Goal: Check status: Check status

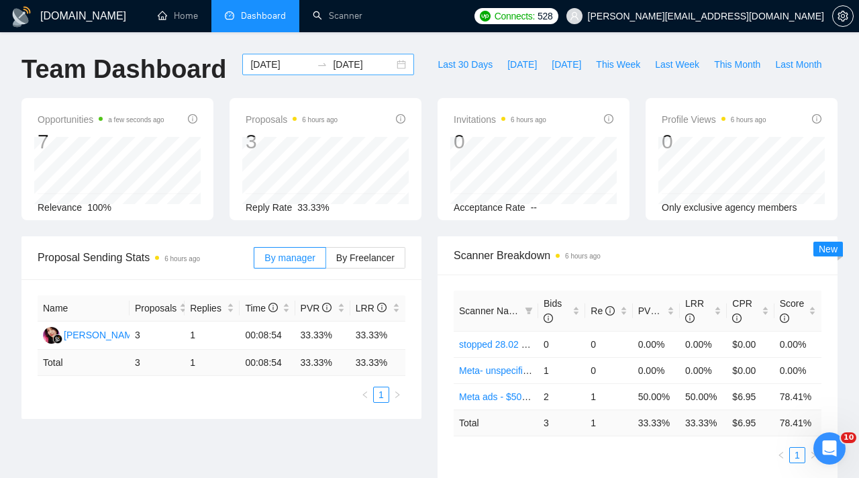
click at [363, 60] on input "[DATE]" at bounding box center [363, 64] width 61 height 15
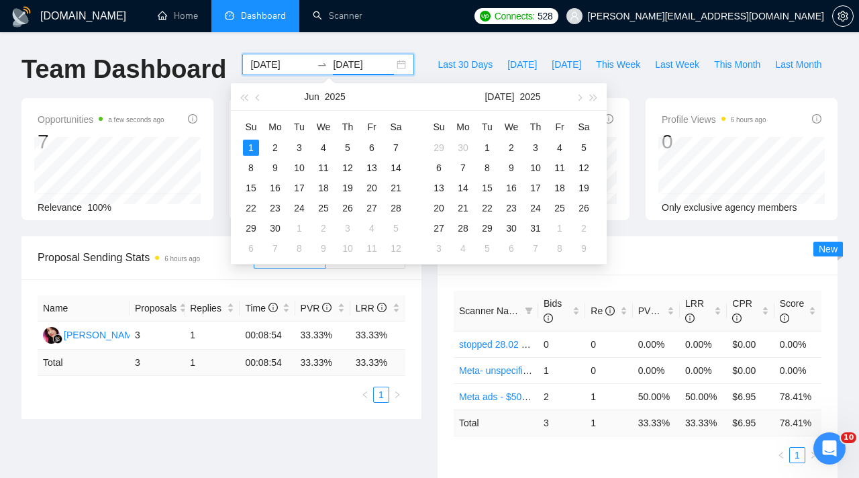
type input "[DATE]"
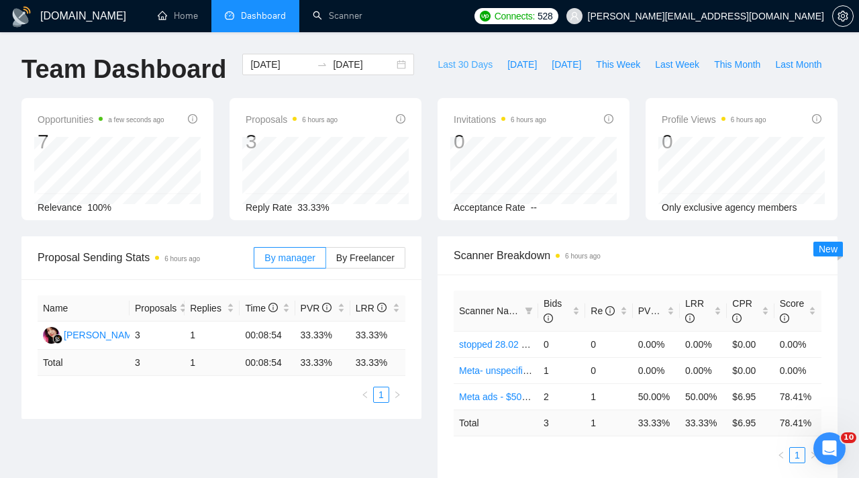
click at [469, 70] on span "Last 30 Days" at bounding box center [465, 64] width 55 height 15
type input "[DATE]"
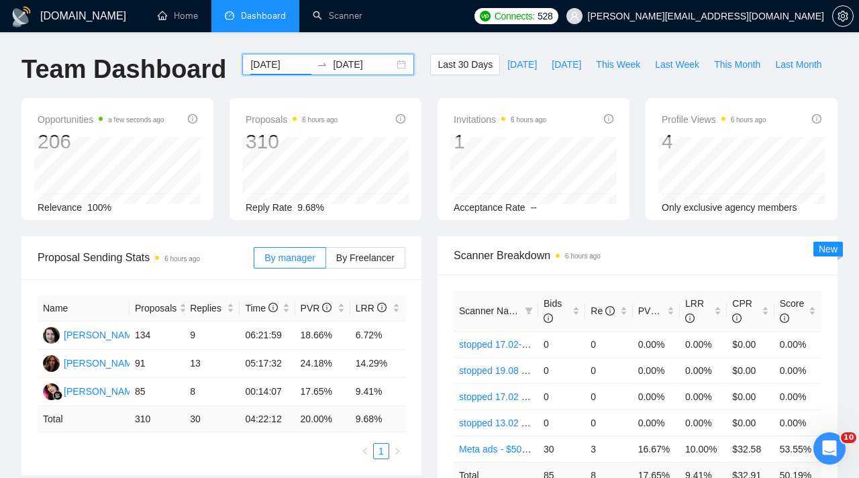
click at [290, 62] on input "[DATE]" at bounding box center [280, 64] width 61 height 15
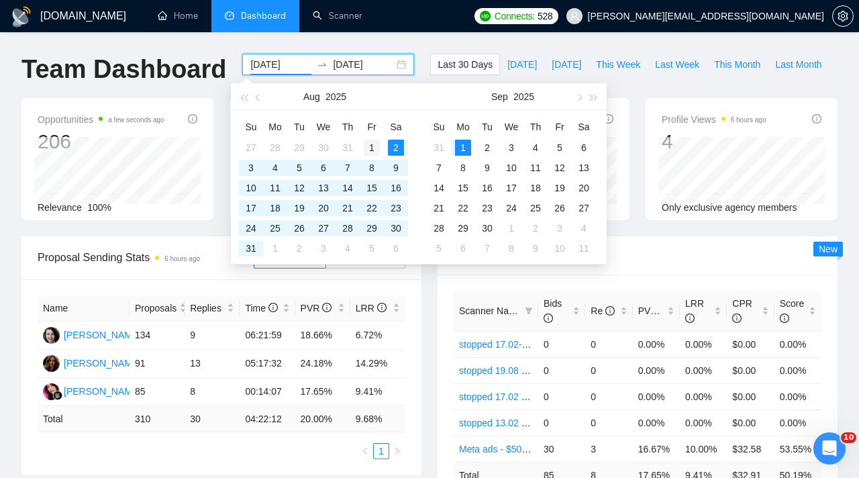
type input "[DATE]"
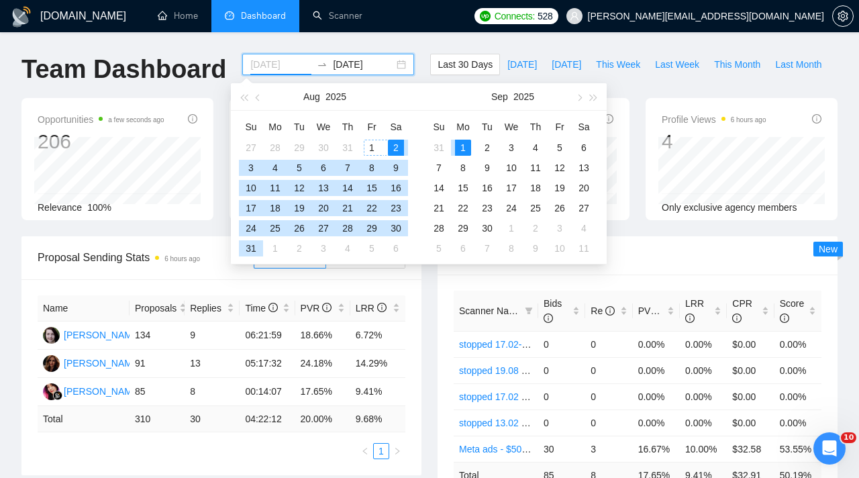
click at [372, 145] on div "1" at bounding box center [372, 148] width 16 height 16
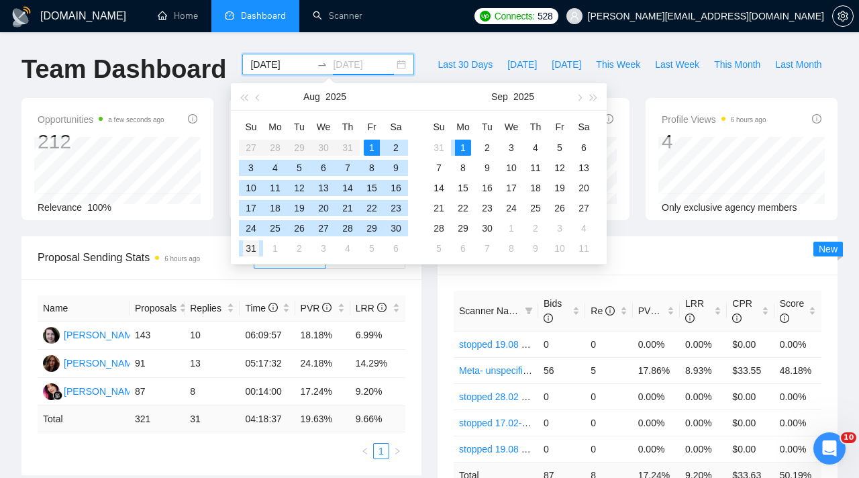
type input "[DATE]"
click at [256, 248] on div "31" at bounding box center [251, 248] width 16 height 16
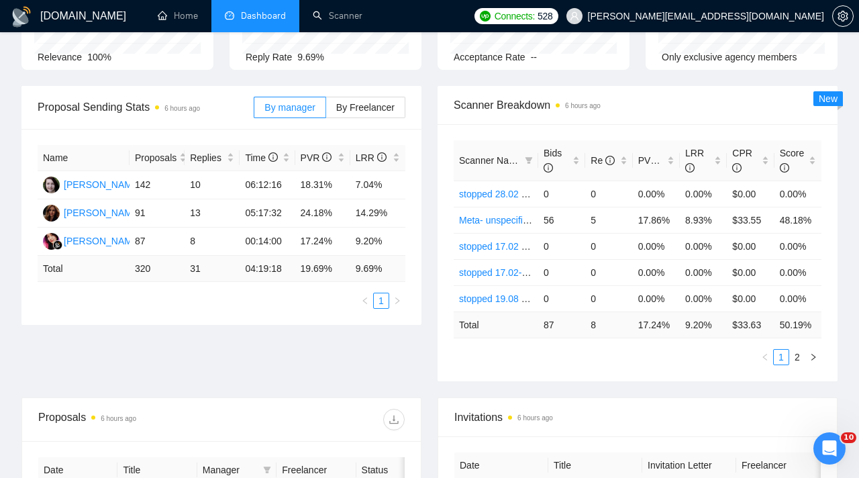
scroll to position [150, 0]
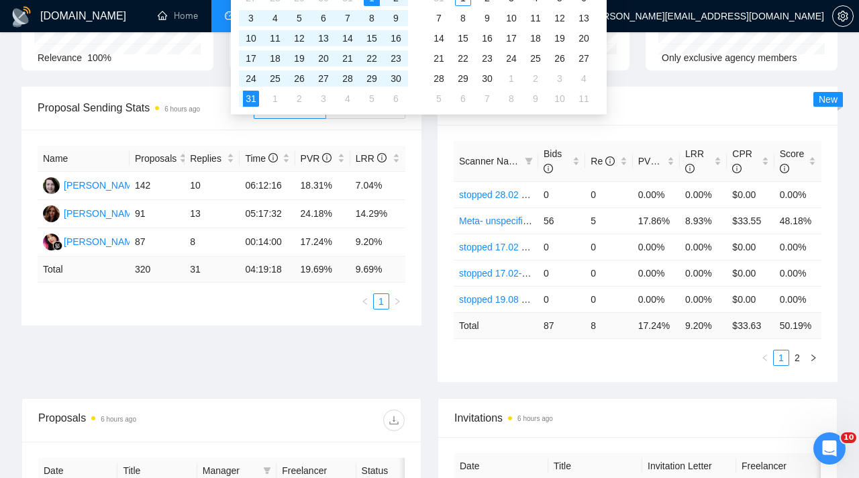
click at [422, 189] on div "Proposal Sending Stats 6 hours ago By manager By Freelancer Name Proposals Repl…" at bounding box center [221, 206] width 416 height 239
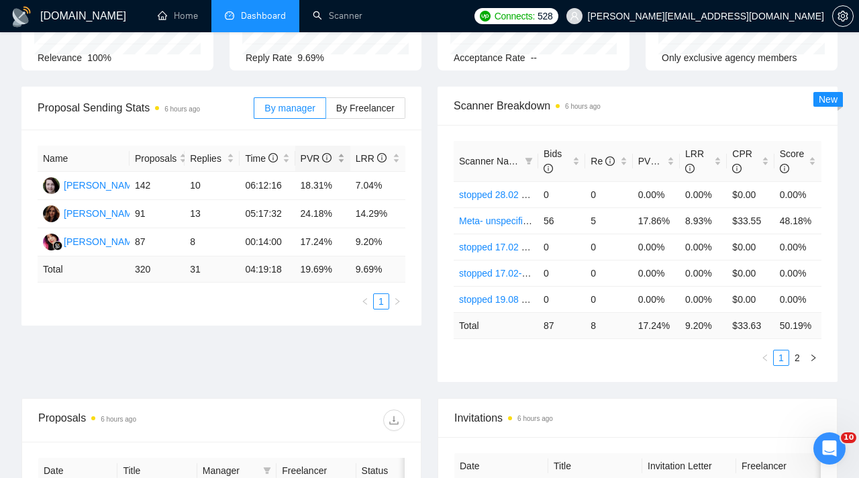
scroll to position [0, 0]
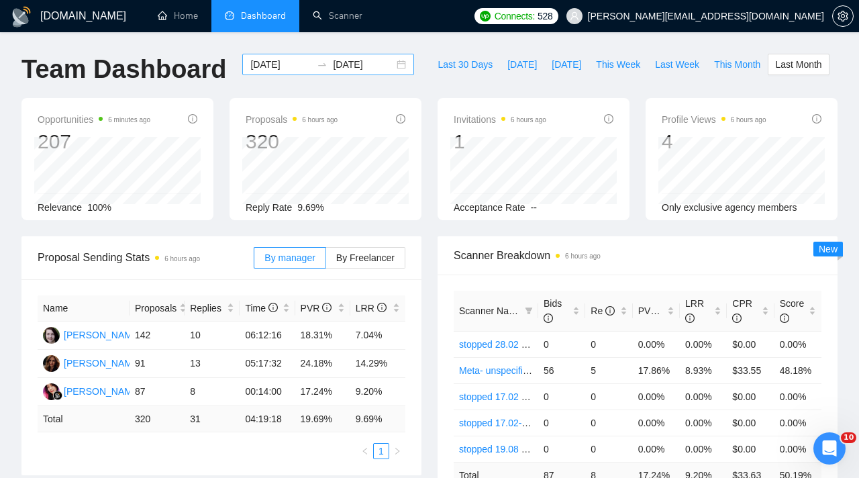
click at [289, 57] on input "[DATE]" at bounding box center [280, 64] width 61 height 15
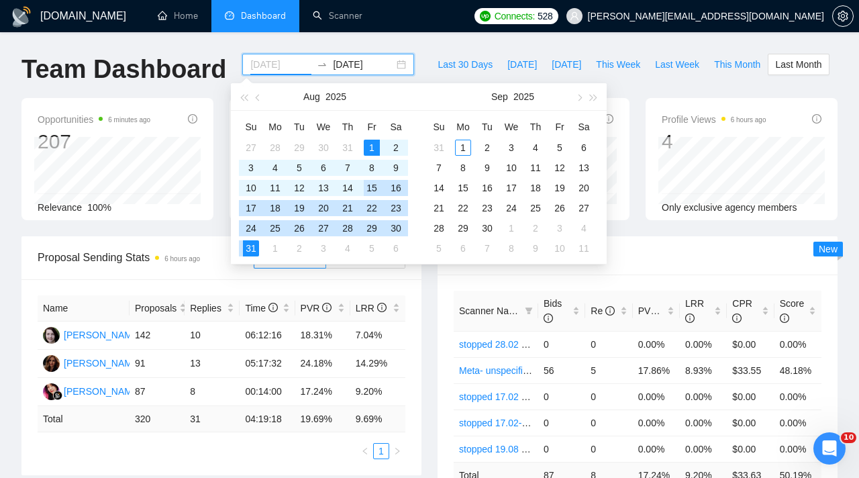
click at [366, 189] on div "15" at bounding box center [372, 188] width 16 height 16
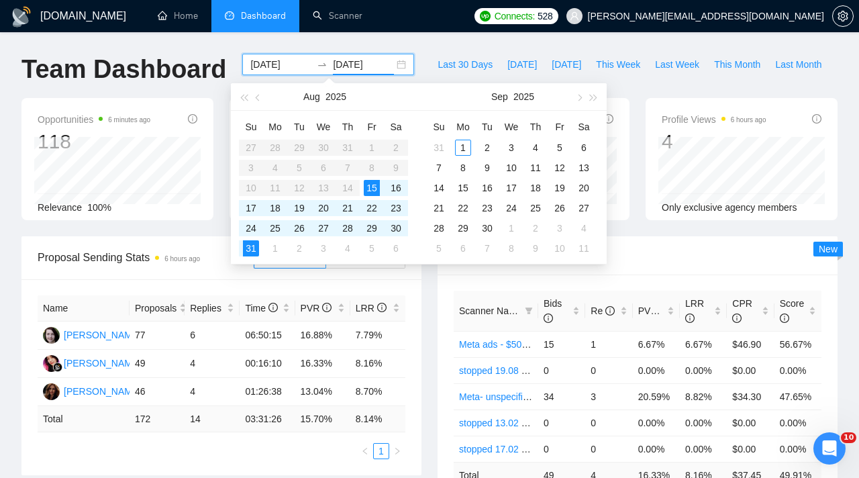
click at [295, 69] on input "[DATE]" at bounding box center [280, 64] width 61 height 15
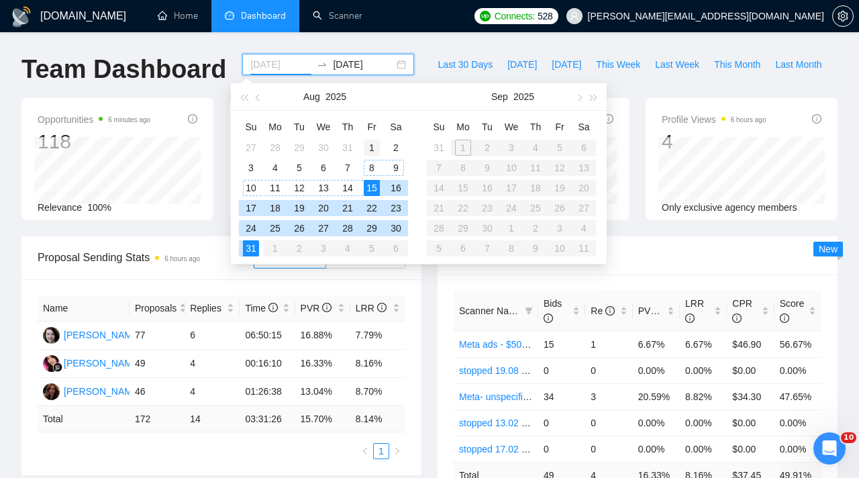
type input "[DATE]"
click at [375, 138] on td "1" at bounding box center [372, 148] width 24 height 20
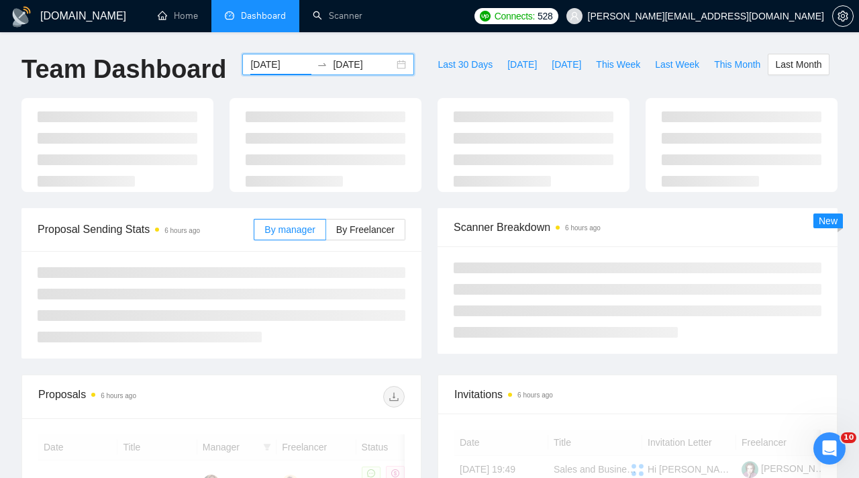
click at [352, 65] on input "[DATE]" at bounding box center [363, 64] width 61 height 15
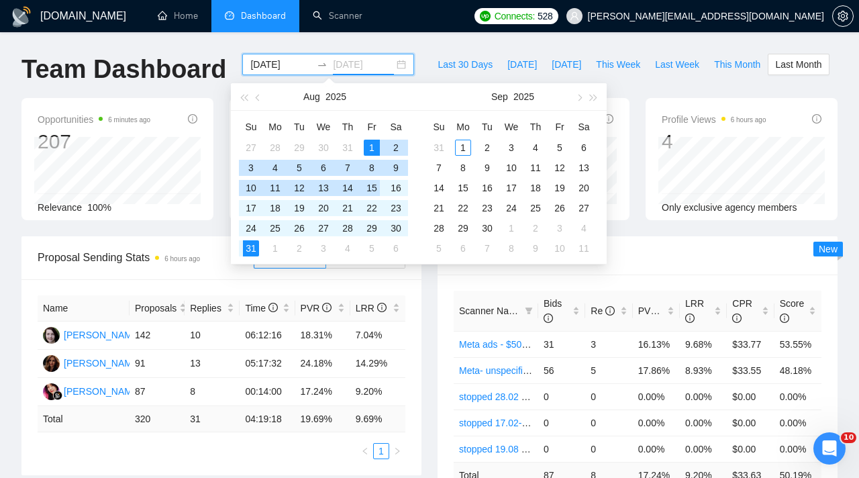
click at [371, 187] on div "15" at bounding box center [372, 188] width 16 height 16
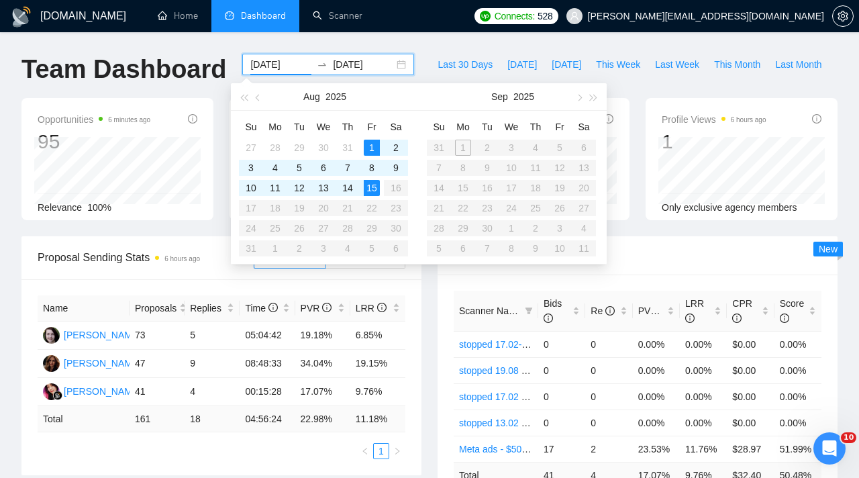
click at [411, 277] on div "Proposal Sending Stats 6 hours ago By manager By Freelancer" at bounding box center [221, 258] width 400 height 44
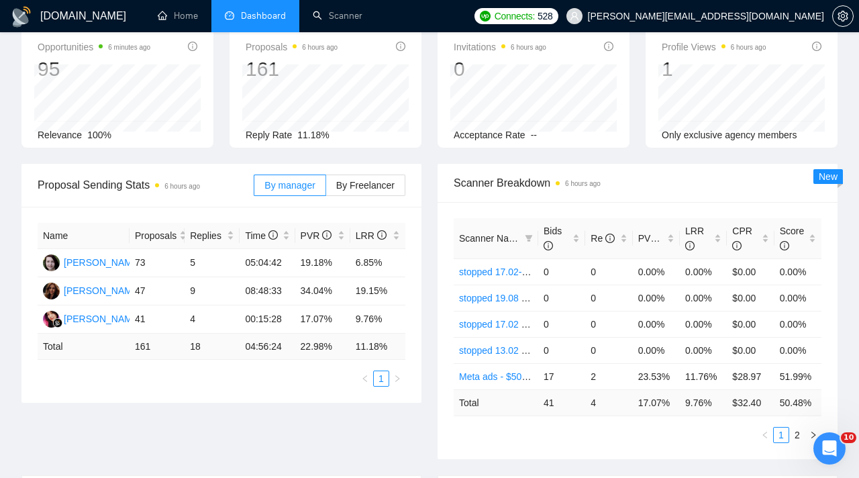
scroll to position [93, 0]
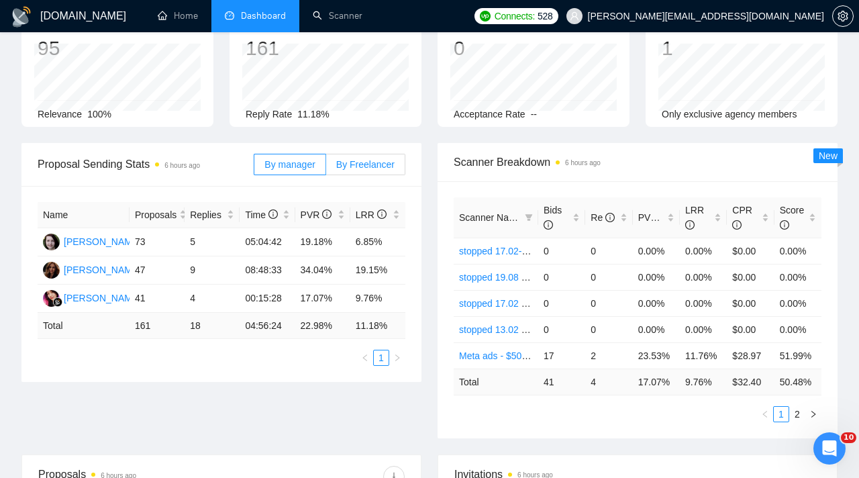
click at [375, 165] on span "By Freelancer" at bounding box center [365, 164] width 58 height 11
click at [326, 168] on input "By Freelancer" at bounding box center [326, 168] width 0 height 0
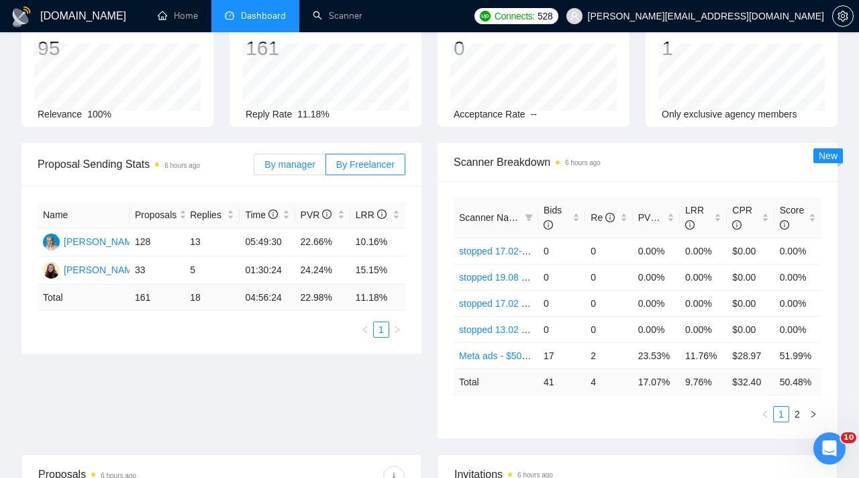
click at [291, 165] on span "By manager" at bounding box center [289, 164] width 50 height 11
click at [254, 168] on input "By manager" at bounding box center [254, 168] width 0 height 0
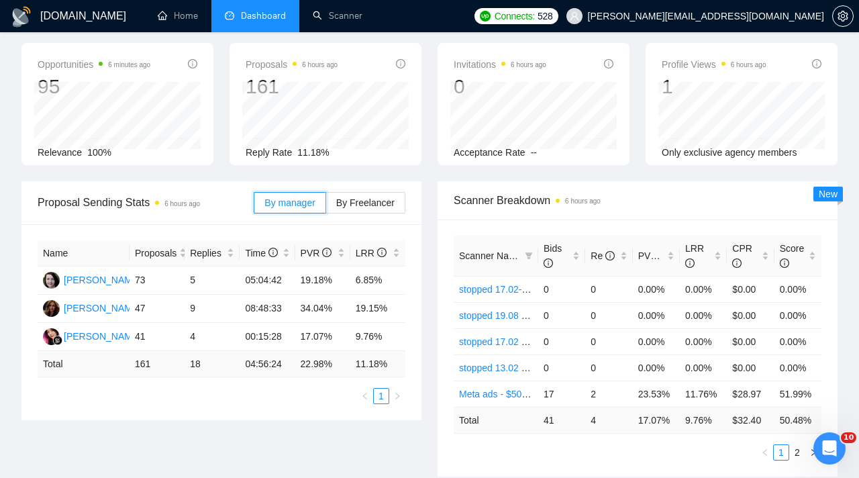
scroll to position [0, 0]
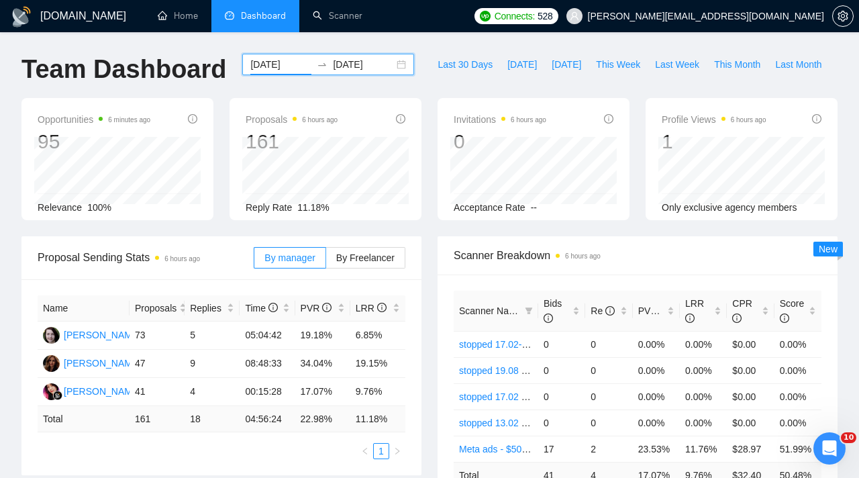
click at [379, 62] on input "[DATE]" at bounding box center [363, 64] width 61 height 15
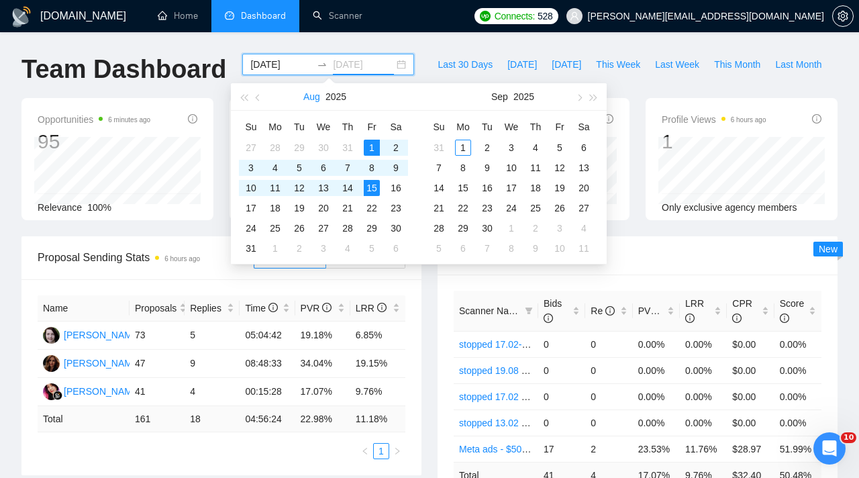
type input "[DATE]"
click at [279, 68] on input "[DATE]" at bounding box center [280, 64] width 61 height 15
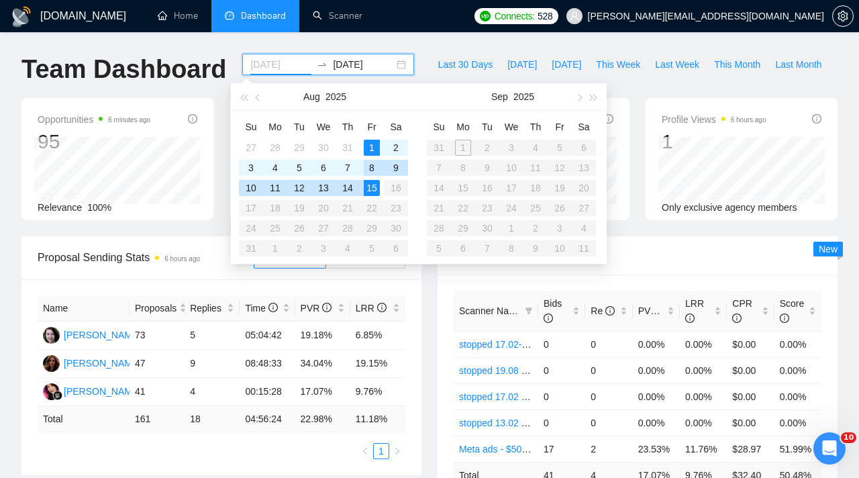
type input "[DATE]"
click at [348, 70] on input "[DATE]" at bounding box center [363, 64] width 61 height 15
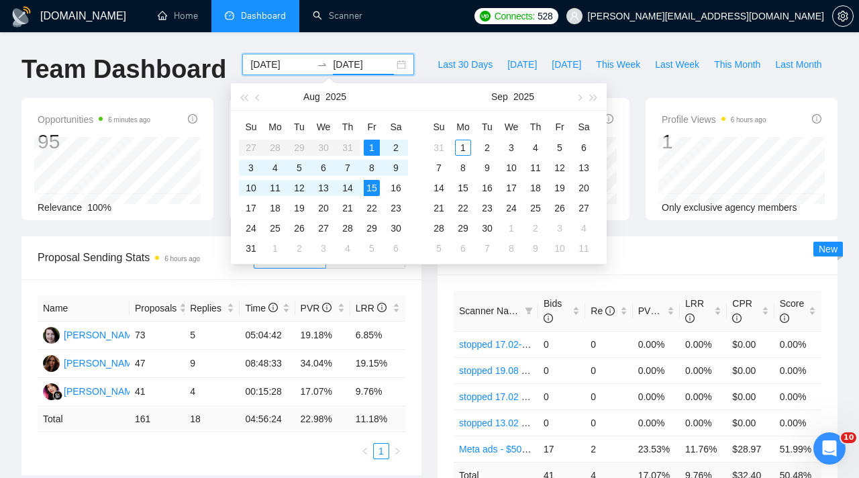
type input "[DATE]"
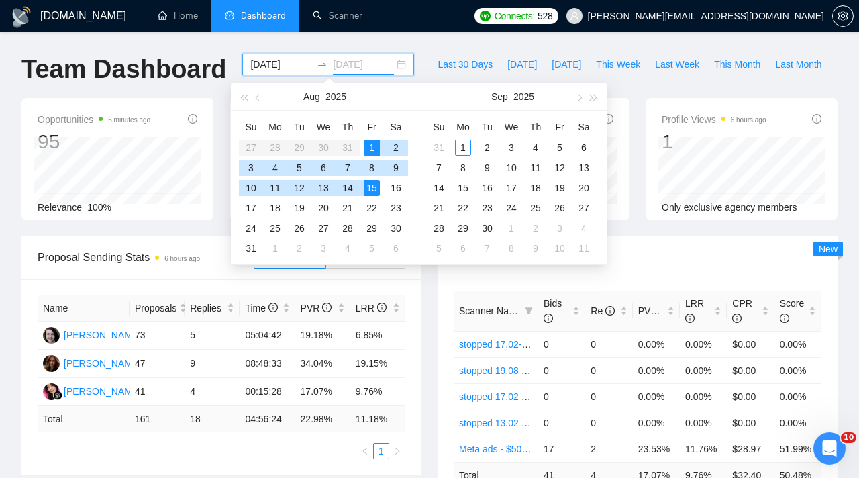
click at [371, 185] on div "15" at bounding box center [372, 188] width 16 height 16
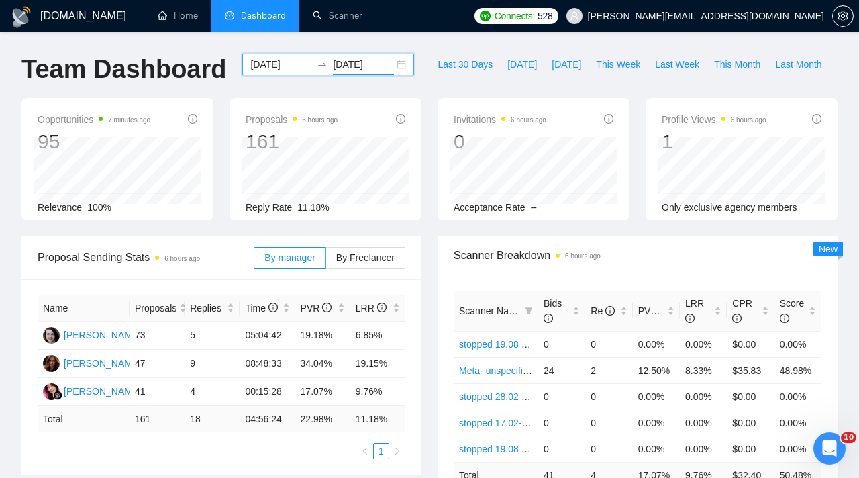
click at [291, 70] on input "[DATE]" at bounding box center [280, 64] width 61 height 15
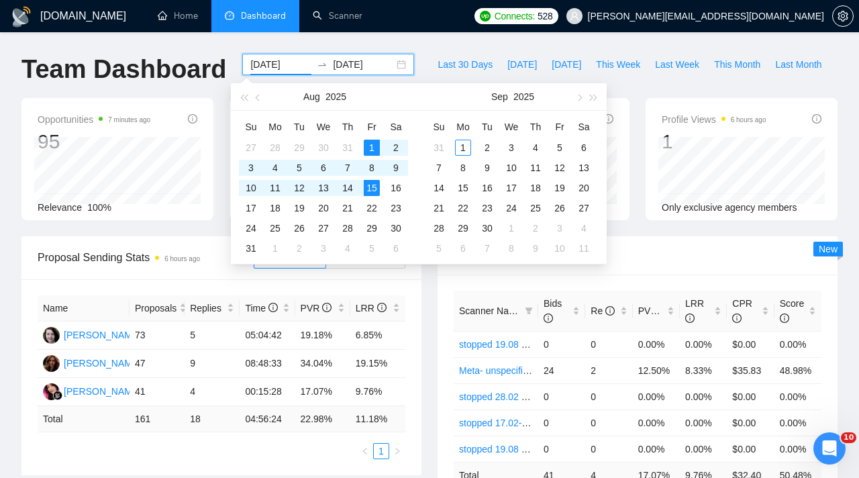
type input "[DATE]"
click at [371, 183] on div "15" at bounding box center [372, 188] width 16 height 16
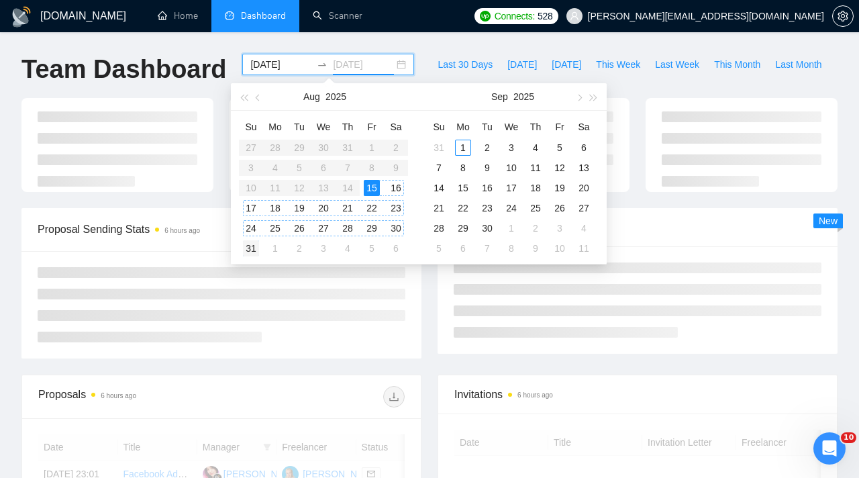
type input "[DATE]"
click at [260, 246] on td "31" at bounding box center [251, 248] width 24 height 20
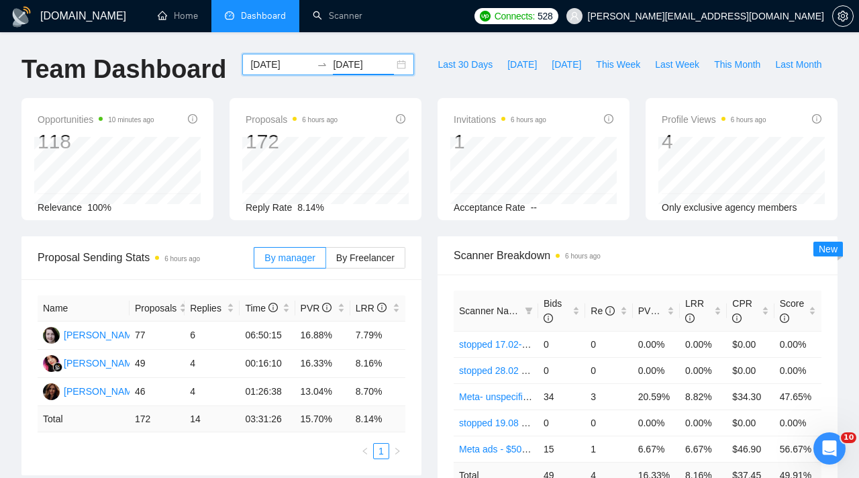
click at [295, 61] on input "[DATE]" at bounding box center [280, 64] width 61 height 15
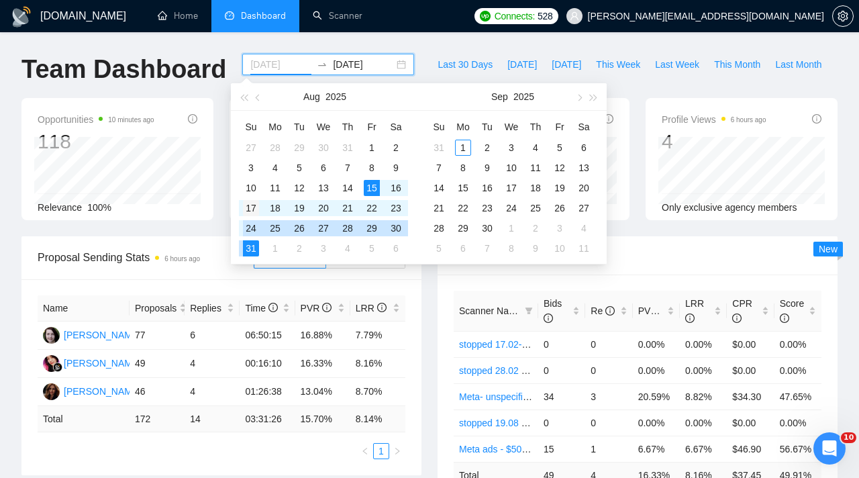
type input "[DATE]"
click at [251, 208] on div "17" at bounding box center [251, 208] width 16 height 16
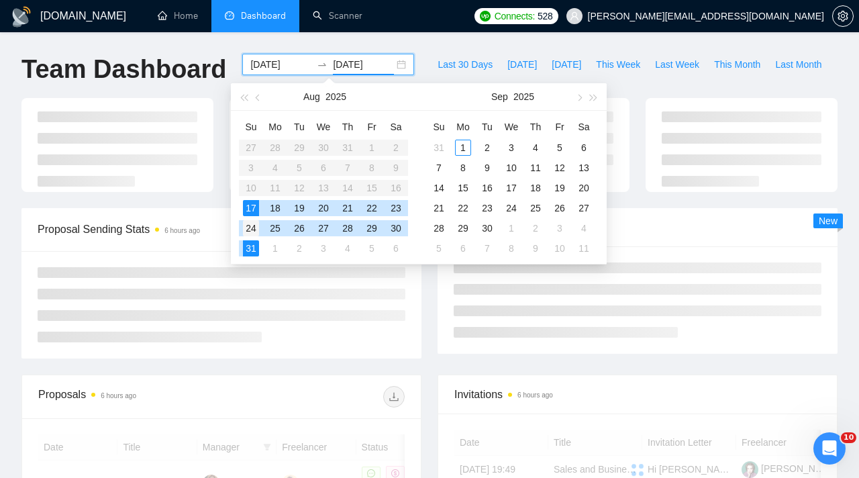
type input "[DATE]"
click at [253, 229] on div "24" at bounding box center [251, 228] width 16 height 16
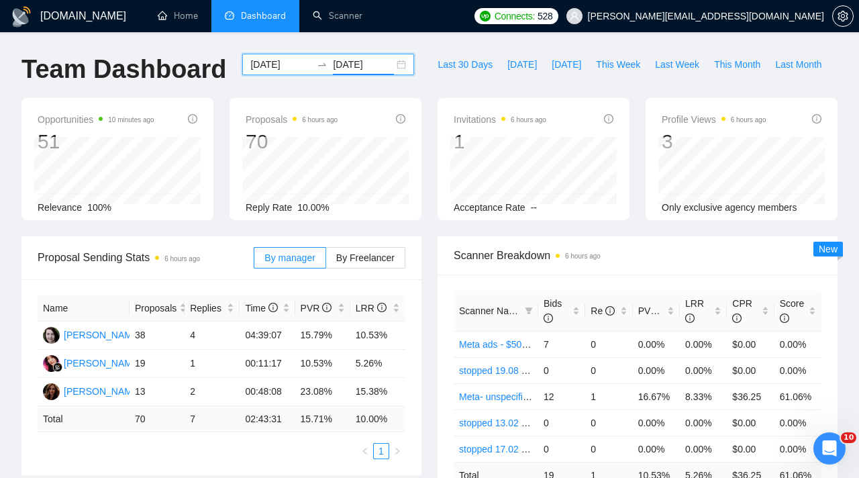
click at [293, 62] on input "[DATE]" at bounding box center [280, 64] width 61 height 15
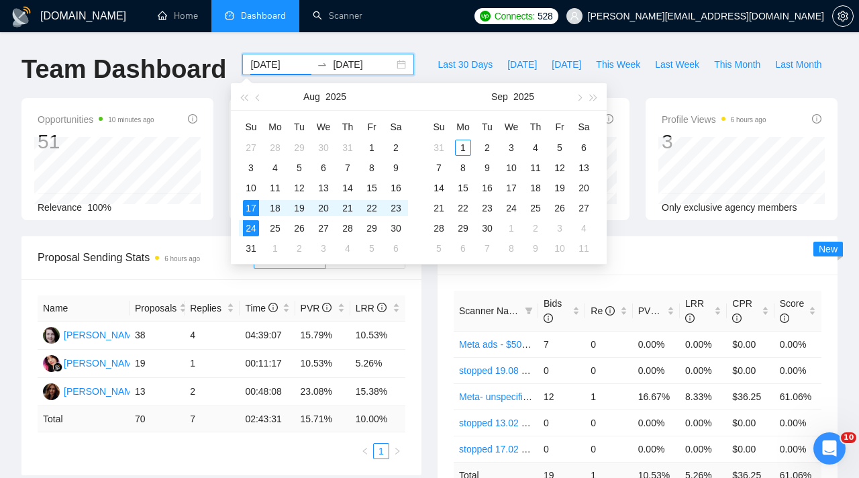
type input "[DATE]"
click at [255, 223] on div "24" at bounding box center [251, 228] width 16 height 16
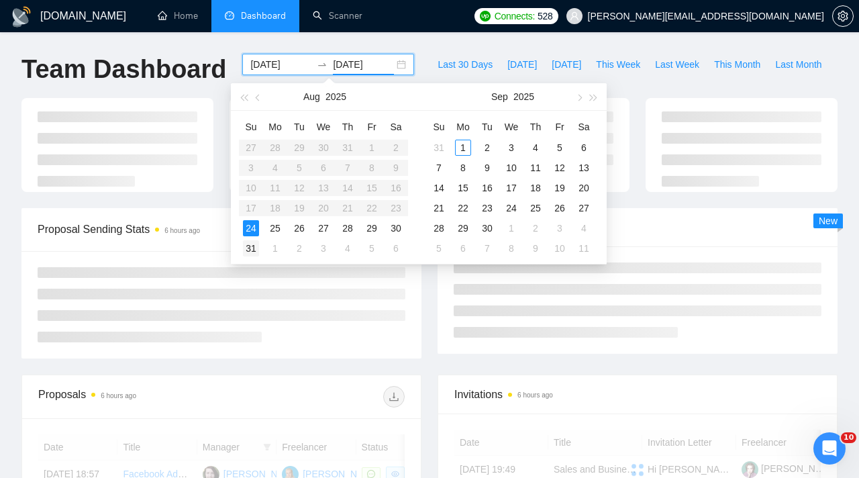
type input "[DATE]"
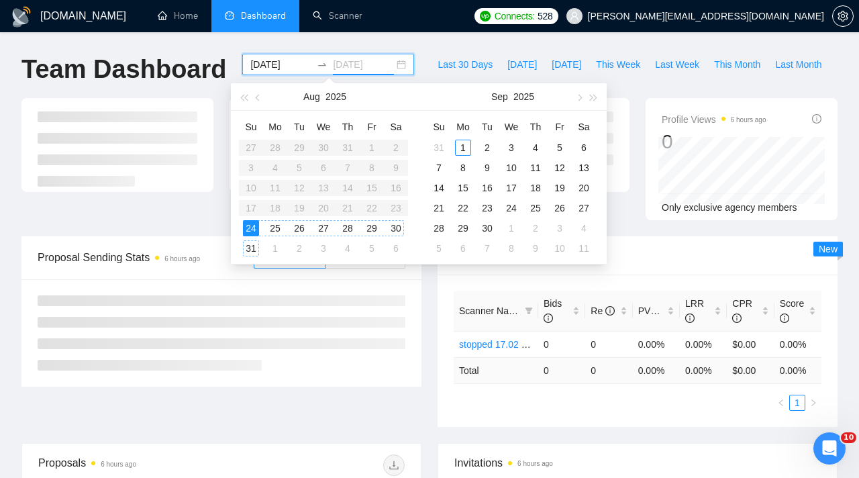
click at [253, 242] on div "31" at bounding box center [251, 248] width 16 height 16
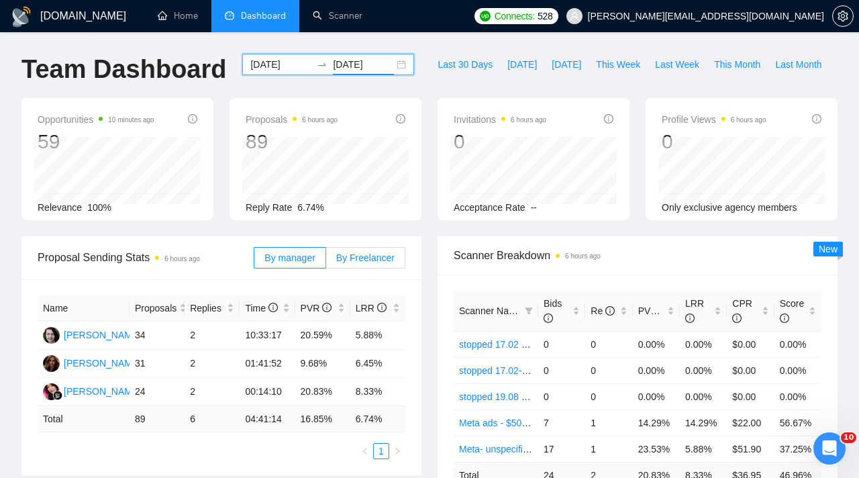
click at [375, 264] on label "By Freelancer" at bounding box center [365, 257] width 79 height 21
click at [326, 261] on input "By Freelancer" at bounding box center [326, 261] width 0 height 0
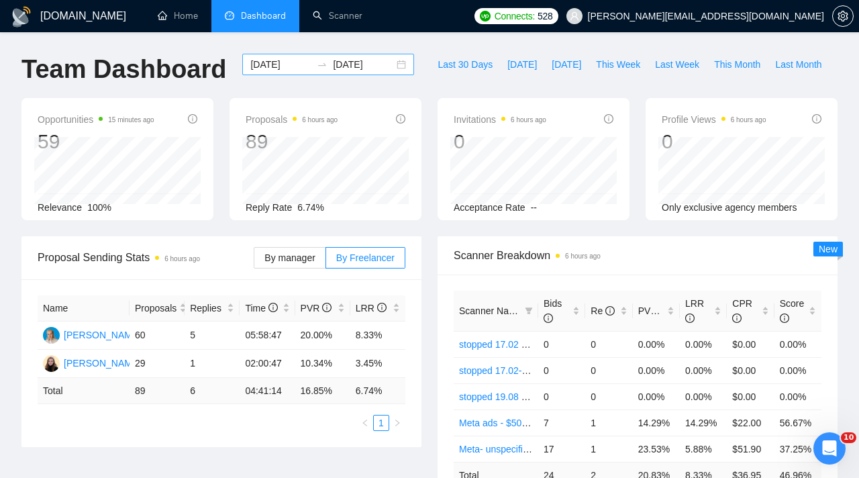
click at [291, 64] on input "[DATE]" at bounding box center [280, 64] width 61 height 15
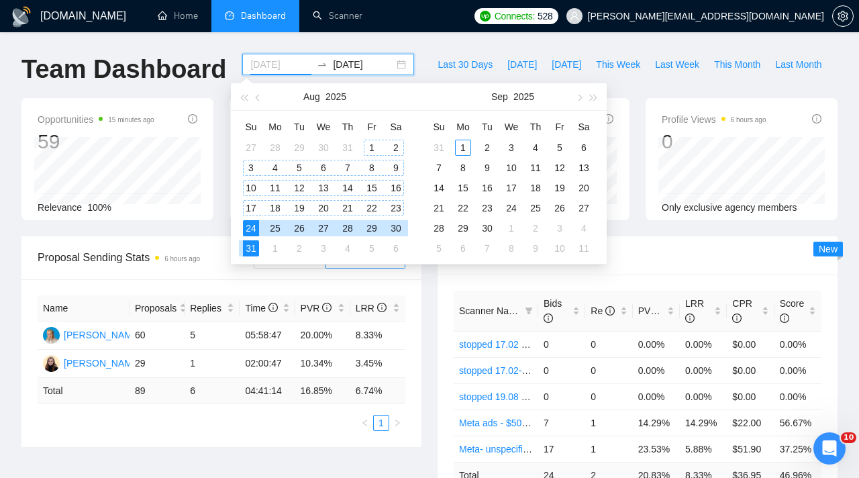
type input "[DATE]"
click at [371, 146] on div "1" at bounding box center [372, 148] width 16 height 16
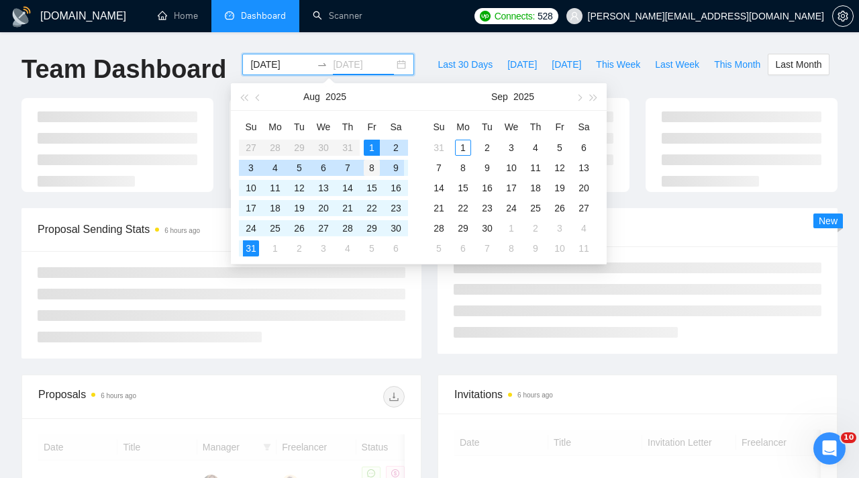
type input "[DATE]"
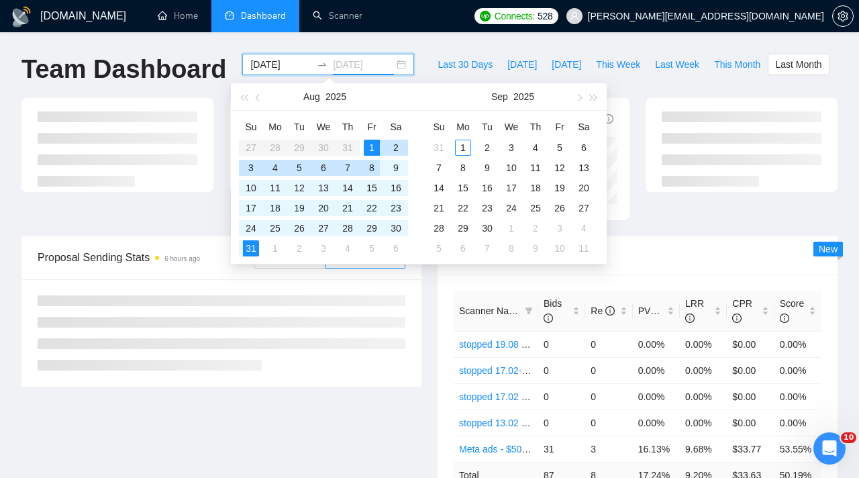
click at [371, 169] on div "8" at bounding box center [372, 168] width 16 height 16
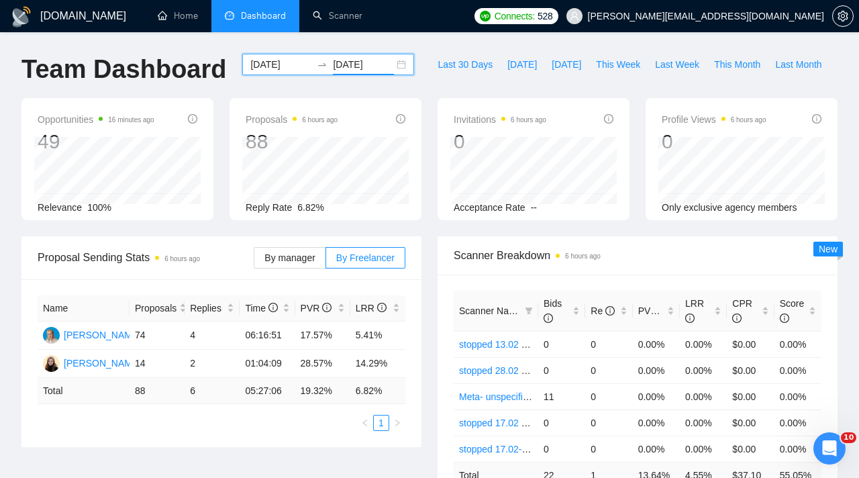
click at [285, 66] on input "[DATE]" at bounding box center [280, 64] width 61 height 15
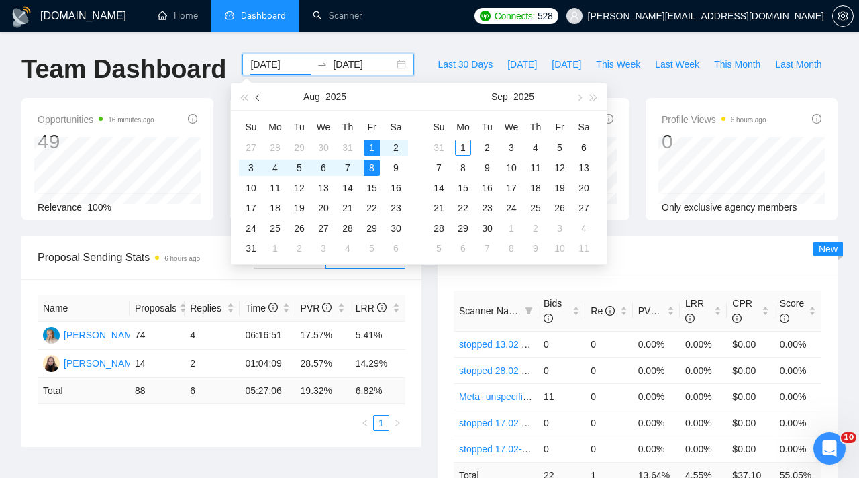
click at [260, 95] on button "button" at bounding box center [258, 96] width 15 height 27
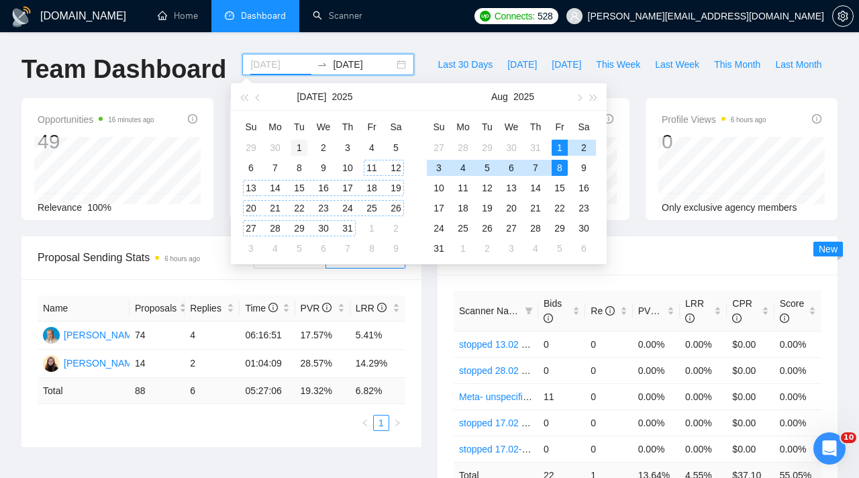
type input "[DATE]"
click at [295, 152] on div "1" at bounding box center [299, 148] width 16 height 16
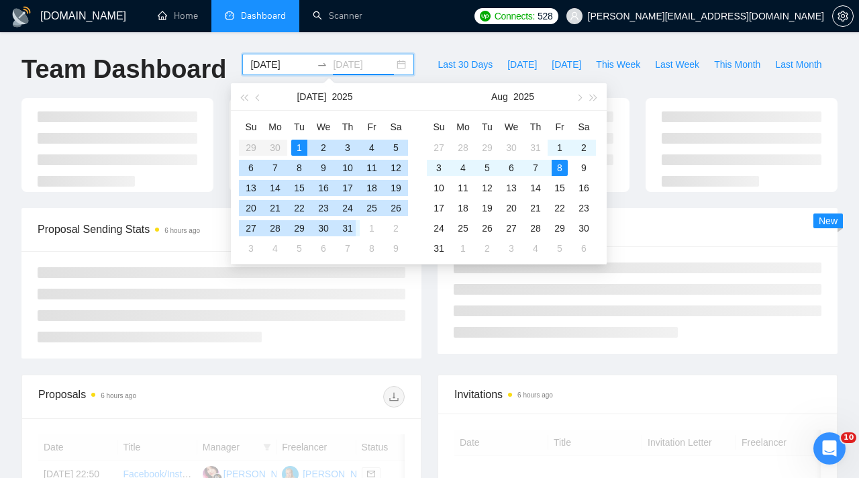
click at [347, 234] on div "31" at bounding box center [348, 228] width 16 height 16
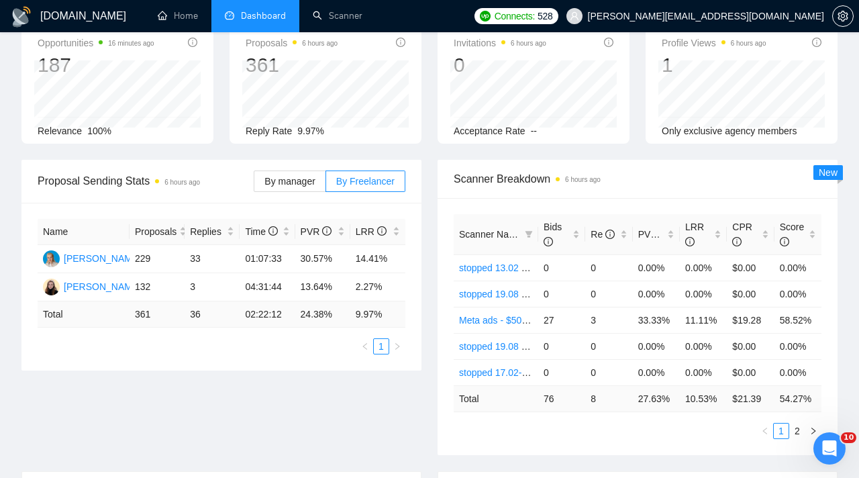
scroll to position [78, 0]
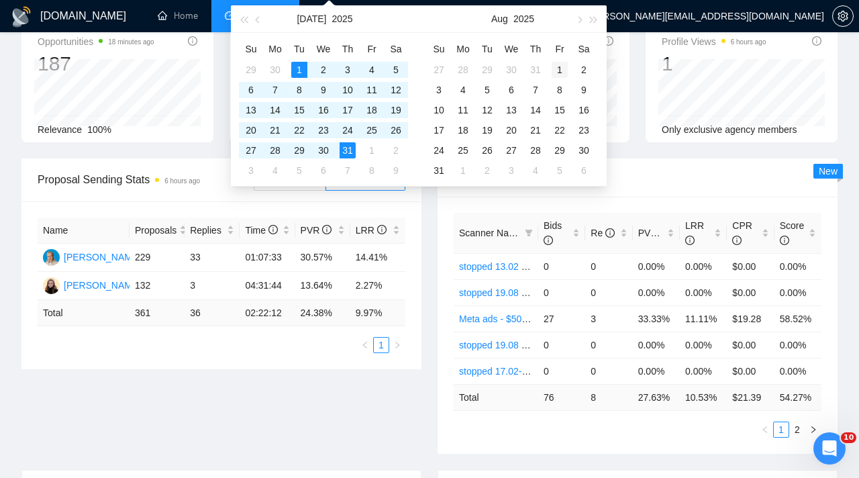
type input "[DATE]"
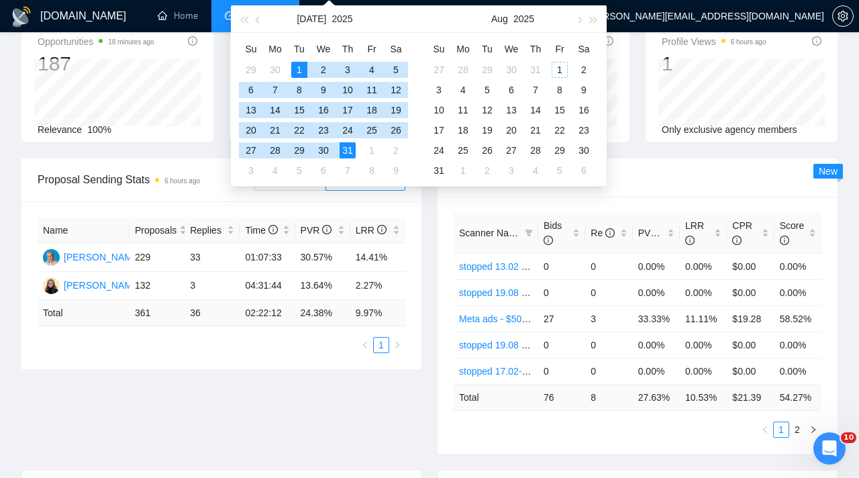
click at [563, 60] on td "1" at bounding box center [560, 70] width 24 height 20
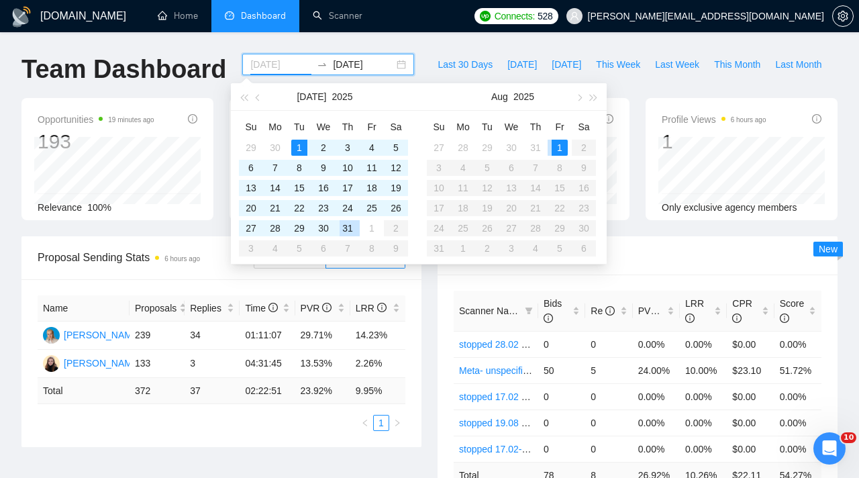
click at [356, 222] on div "31" at bounding box center [348, 228] width 16 height 16
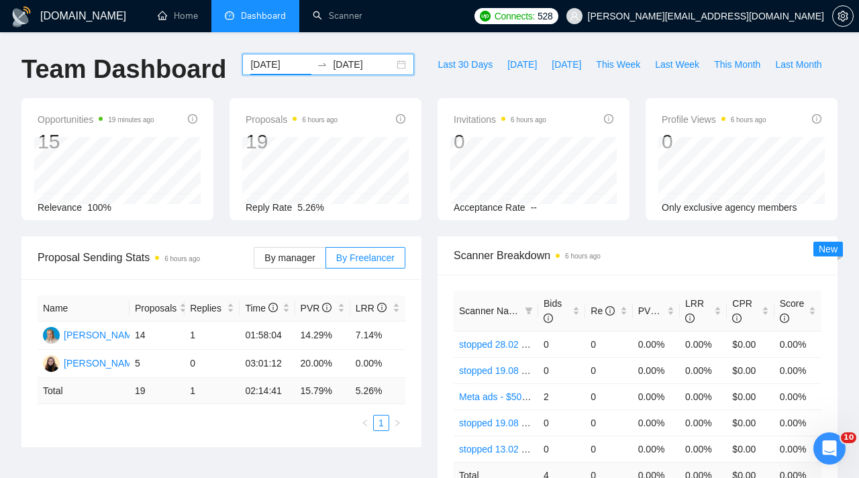
click at [285, 61] on input "[DATE]" at bounding box center [280, 64] width 61 height 15
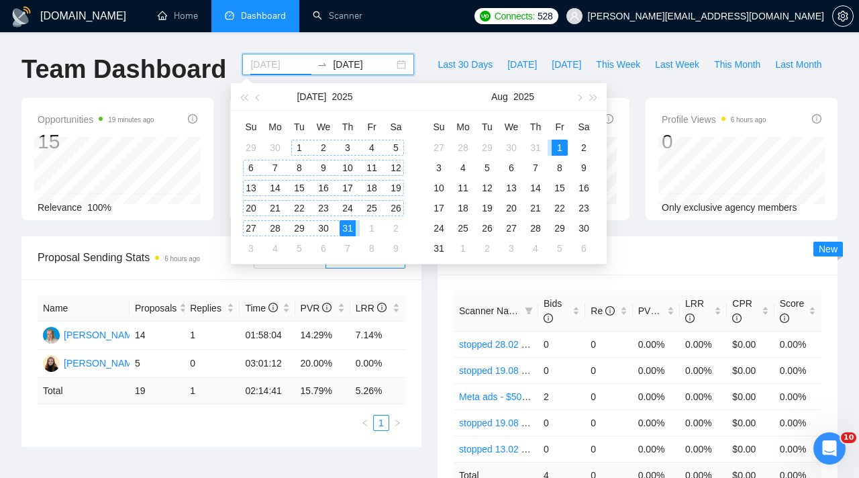
type input "[DATE]"
click at [299, 145] on div "1" at bounding box center [299, 148] width 16 height 16
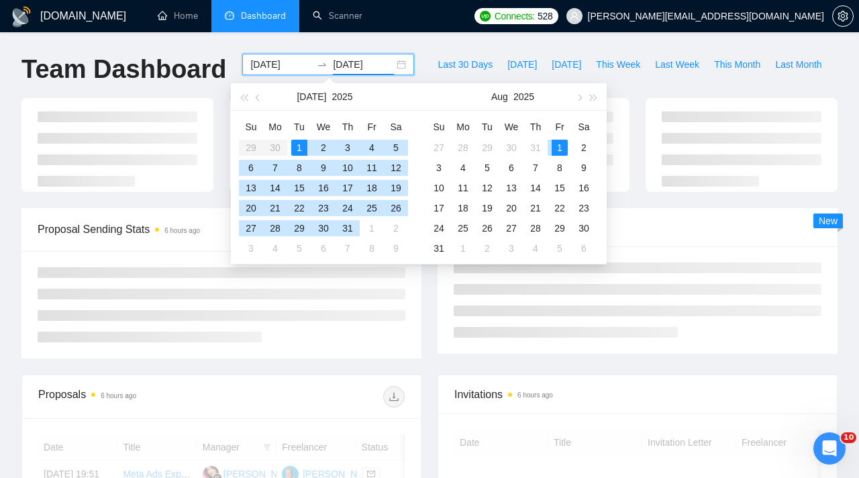
type input "[DATE]"
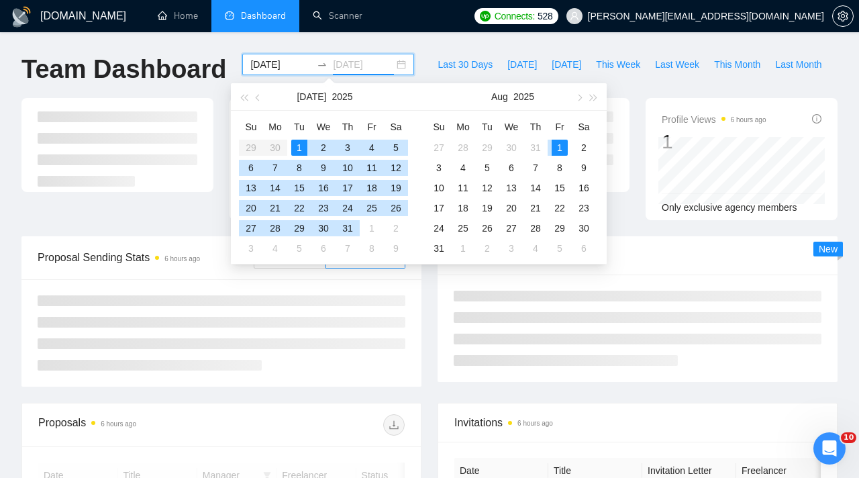
click at [563, 142] on div "1" at bounding box center [560, 148] width 16 height 16
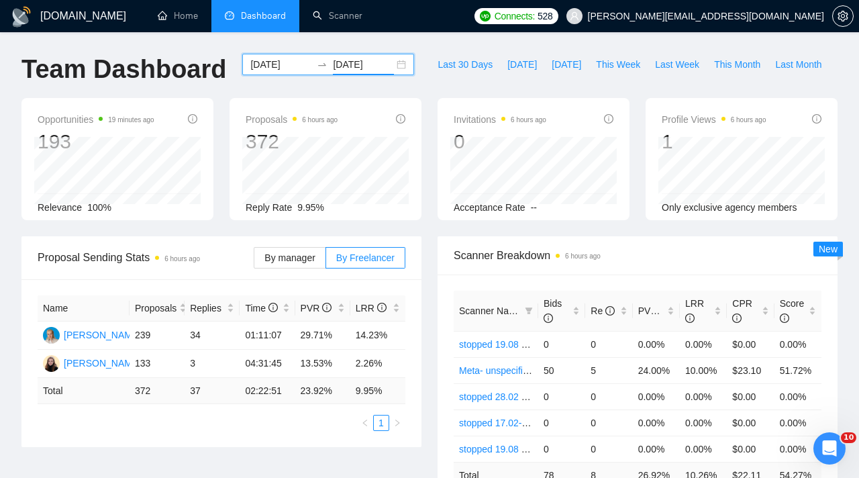
click at [283, 63] on input "[DATE]" at bounding box center [280, 64] width 61 height 15
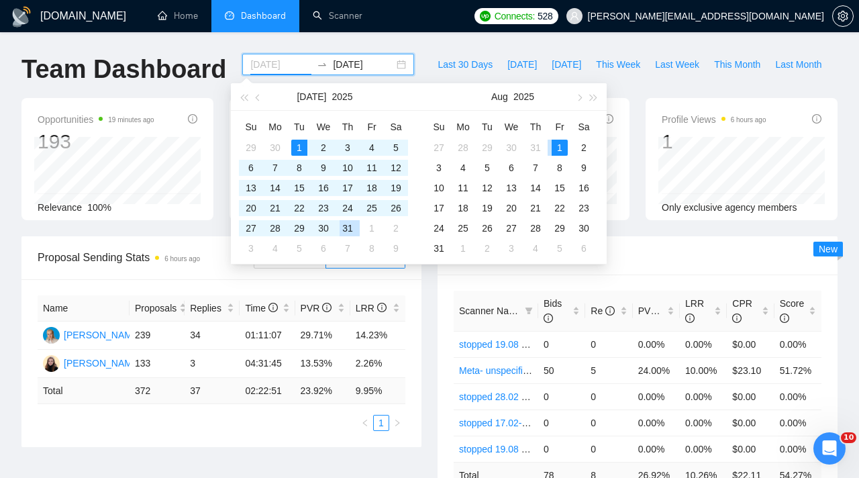
type input "[DATE]"
click at [558, 146] on div "1" at bounding box center [560, 148] width 16 height 16
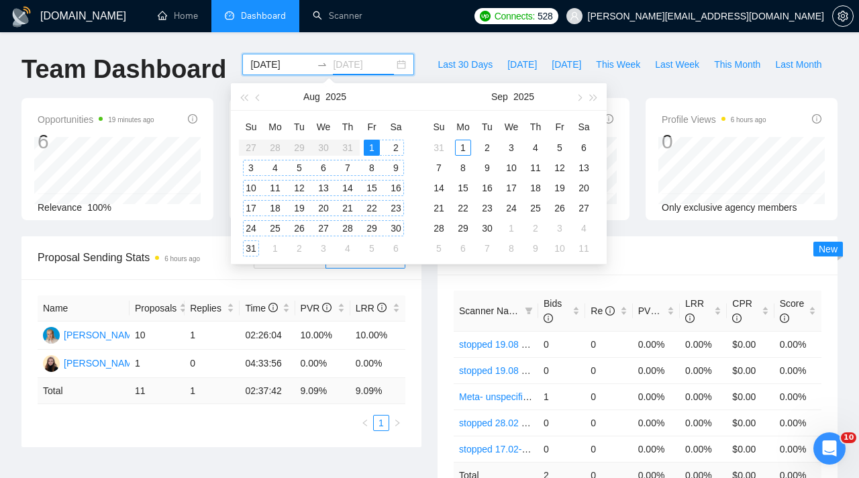
click at [249, 248] on div "31" at bounding box center [251, 248] width 16 height 16
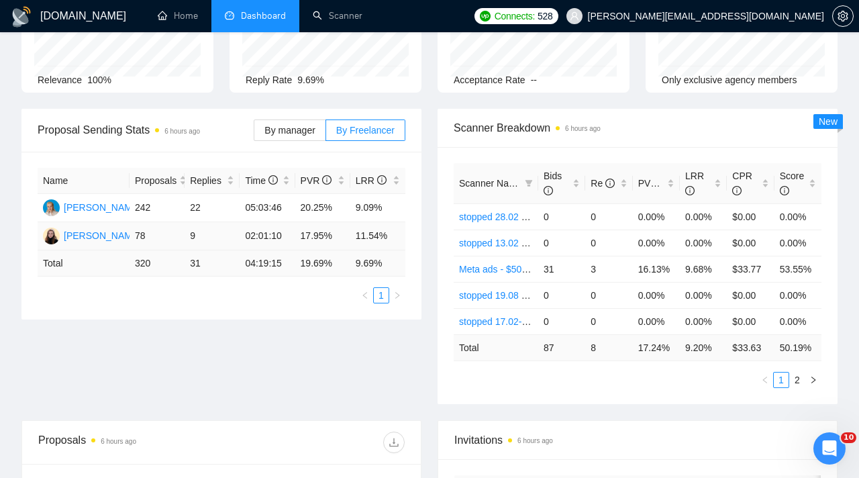
scroll to position [123, 0]
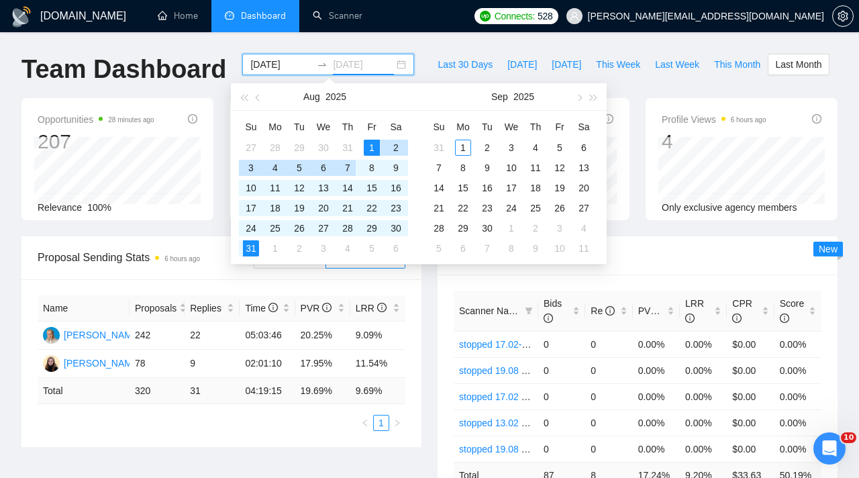
type input "[DATE]"
